Goal: Task Accomplishment & Management: Manage account settings

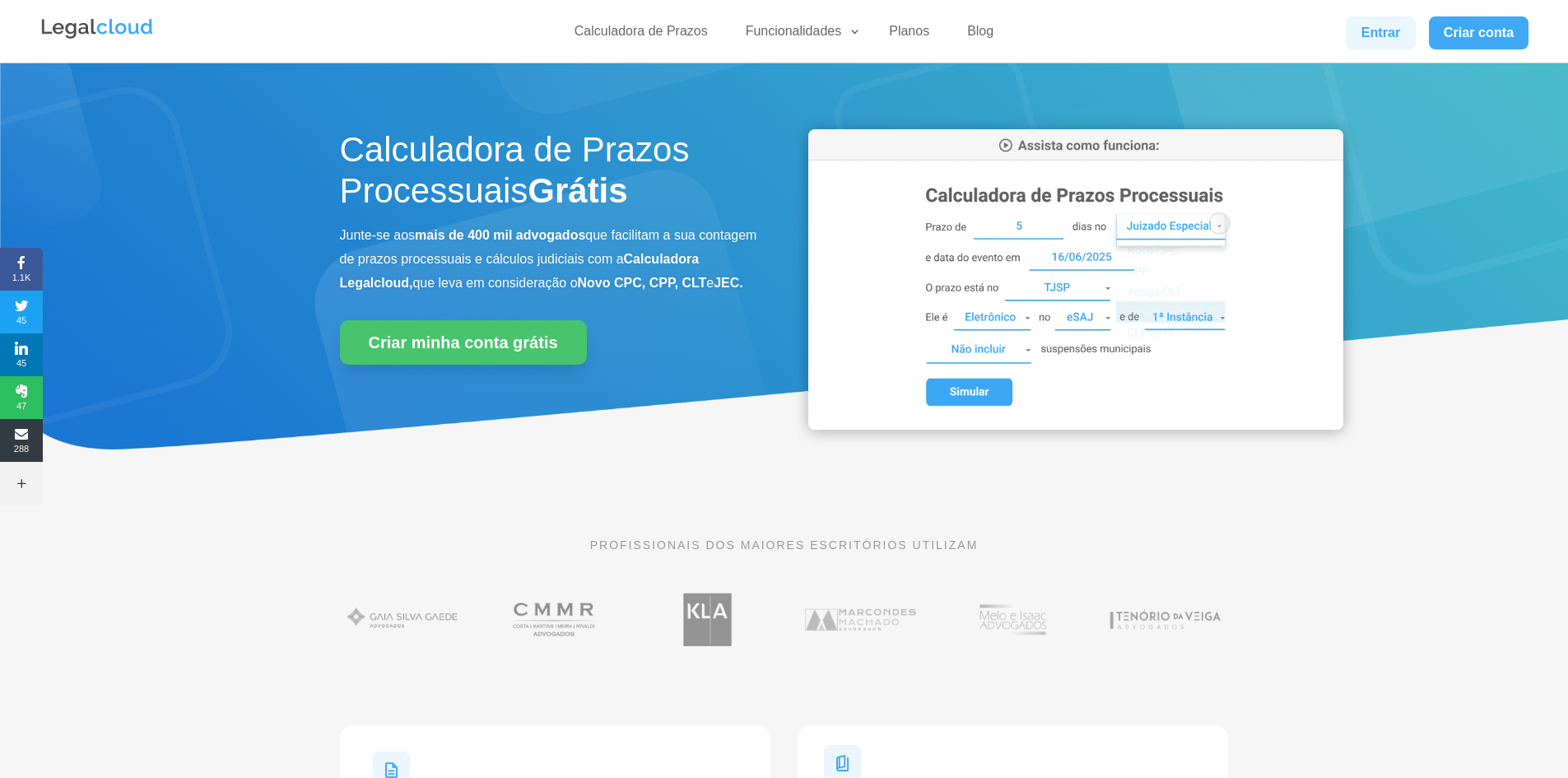
click at [1360, 34] on link "Entrar" at bounding box center [1380, 33] width 69 height 33
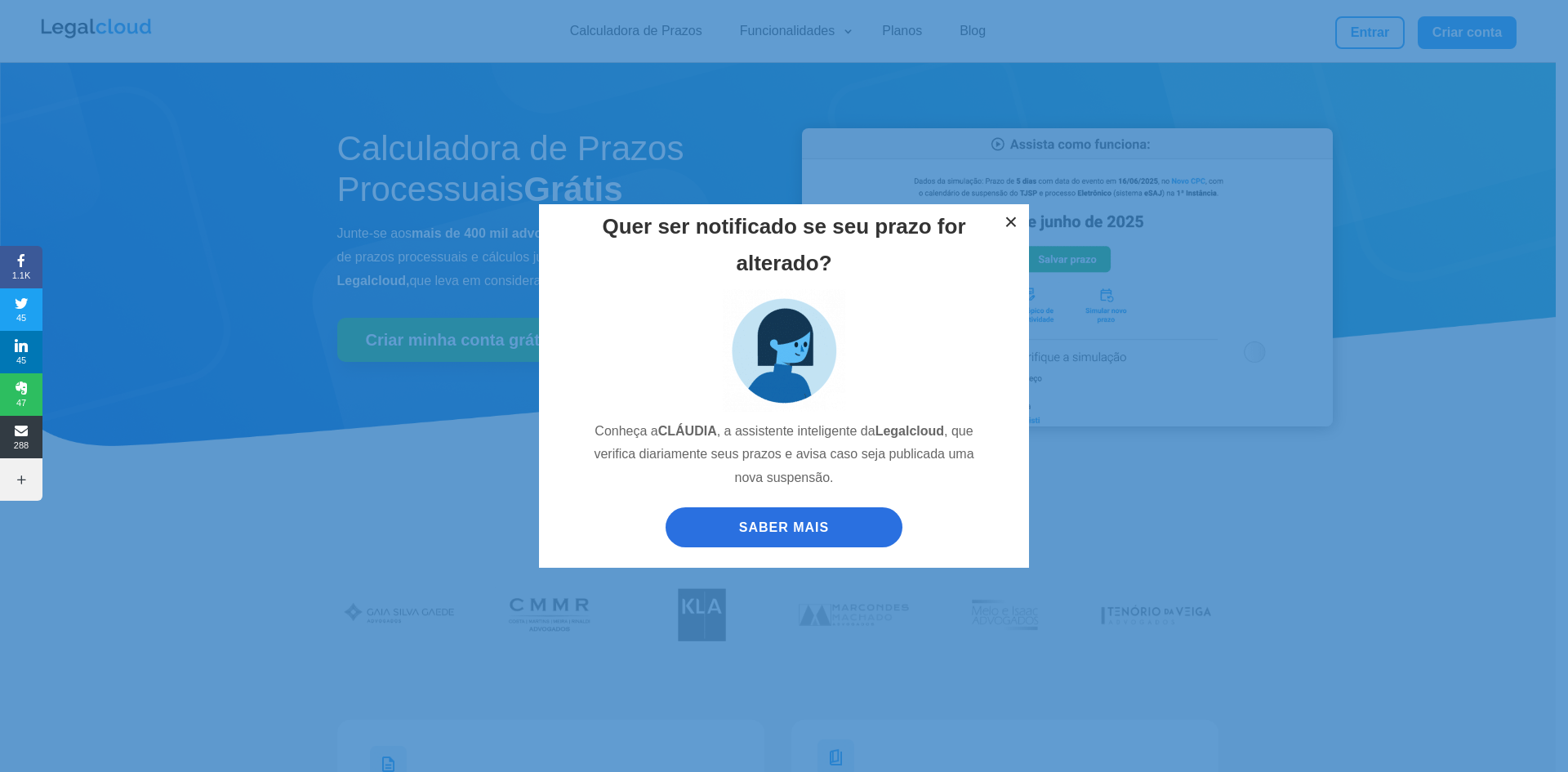
click at [1007, 215] on button "×" at bounding box center [1011, 222] width 36 height 36
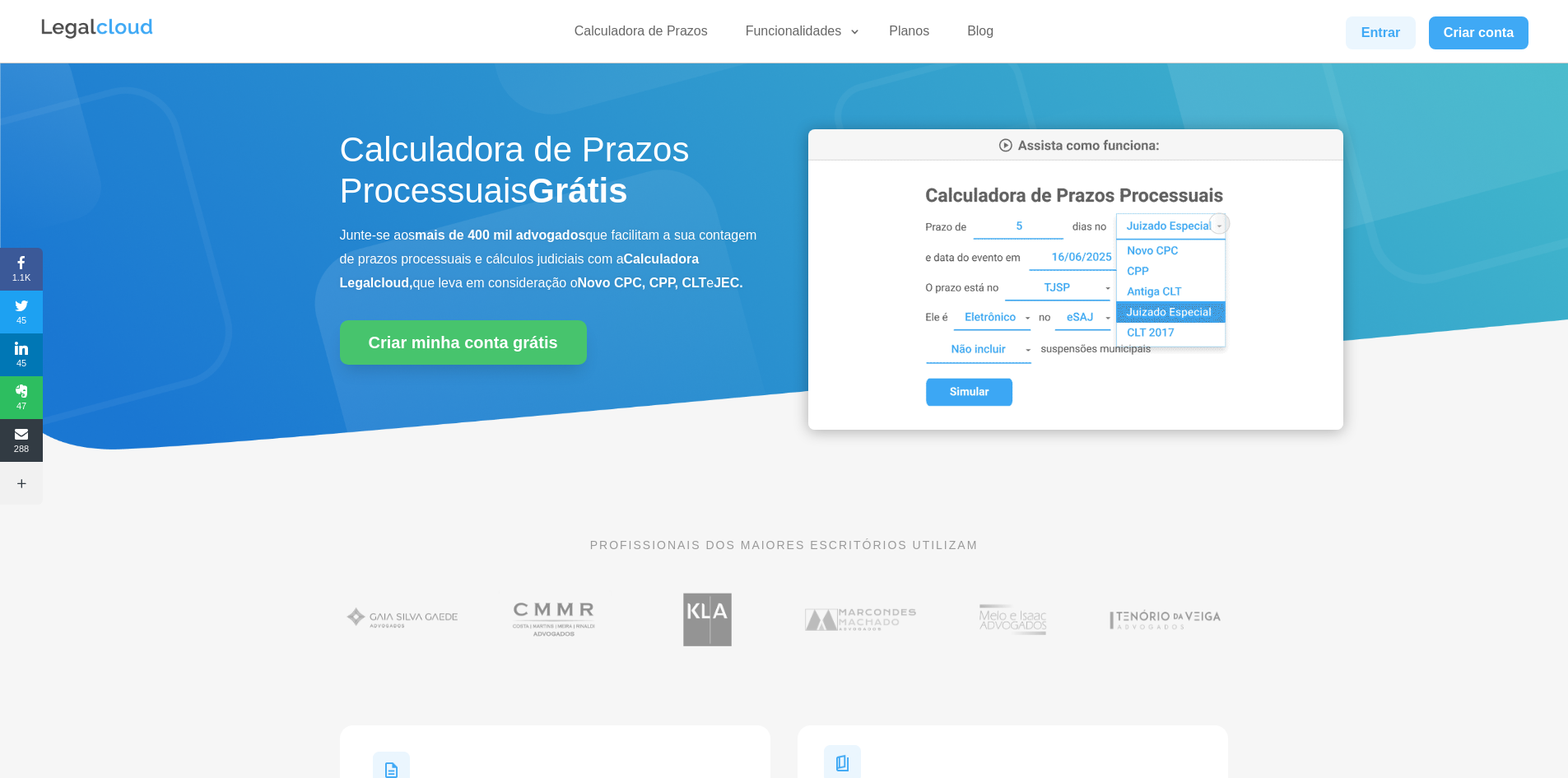
click at [1393, 35] on link "Entrar" at bounding box center [1380, 33] width 69 height 33
